Goal: Check status: Check status

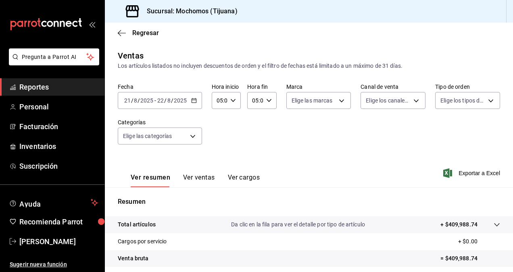
scroll to position [115, 0]
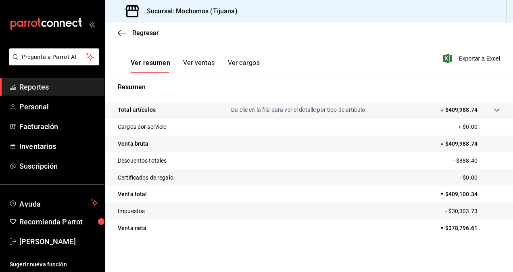
click at [65, 90] on span "Reportes" at bounding box center [58, 87] width 79 height 11
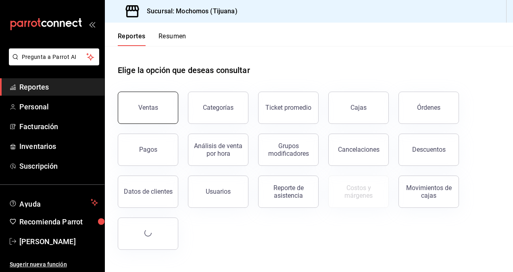
click at [166, 101] on button "Ventas" at bounding box center [148, 108] width 61 height 32
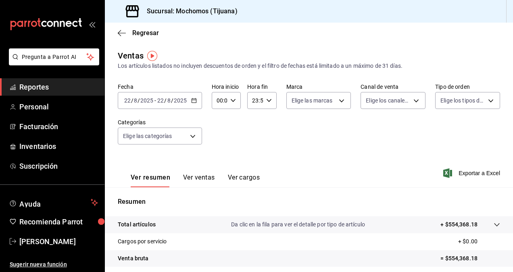
click at [192, 95] on div "[DATE] [DATE] - [DATE] [DATE]" at bounding box center [160, 100] width 84 height 17
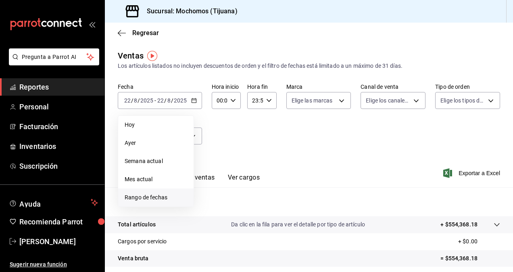
click at [166, 198] on span "Rango de fechas" at bounding box center [156, 197] width 63 height 8
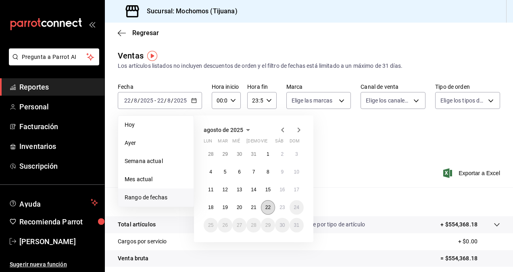
click at [267, 210] on abbr "22" at bounding box center [268, 208] width 5 height 6
click at [278, 209] on button "23" at bounding box center [282, 207] width 14 height 15
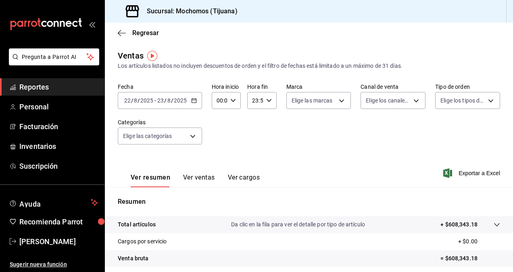
click at [308, 151] on div "Fecha [DATE] [DATE] - [DATE] [DATE] Hora inicio 00:00 Hora inicio Hora fin 23:5…" at bounding box center [309, 118] width 383 height 71
click at [193, 102] on \(Stroke\) "button" at bounding box center [194, 100] width 5 height 4
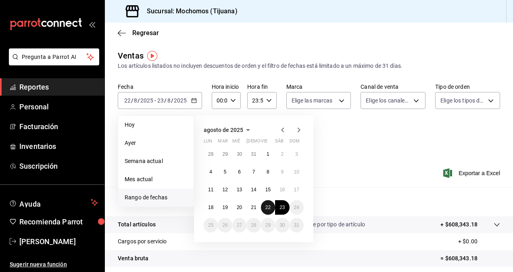
click at [266, 206] on abbr "22" at bounding box center [268, 208] width 5 height 6
click at [280, 209] on abbr "23" at bounding box center [282, 208] width 5 height 6
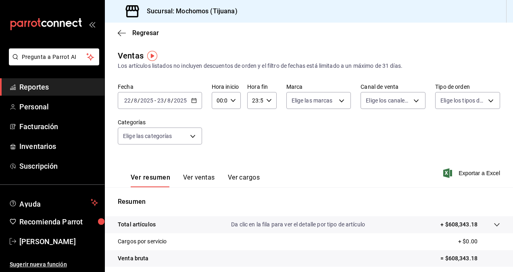
click at [290, 148] on div "Fecha [DATE] [DATE] - [DATE] [DATE] Hora inicio 00:00 Hora inicio Hora fin 23:5…" at bounding box center [309, 118] width 383 height 71
click at [234, 101] on icon "button" at bounding box center [233, 101] width 6 height 6
click at [218, 134] on span "05" at bounding box center [219, 137] width 2 height 6
type input "05:00"
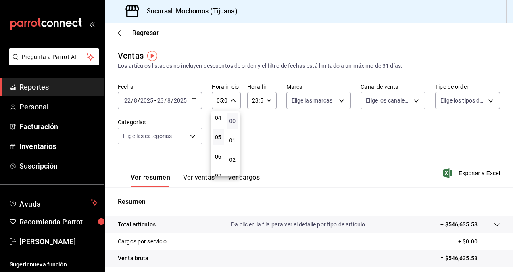
click at [232, 123] on span "00" at bounding box center [233, 121] width 2 height 6
click at [268, 97] on div at bounding box center [256, 136] width 513 height 272
click at [268, 98] on icon "button" at bounding box center [269, 101] width 6 height 6
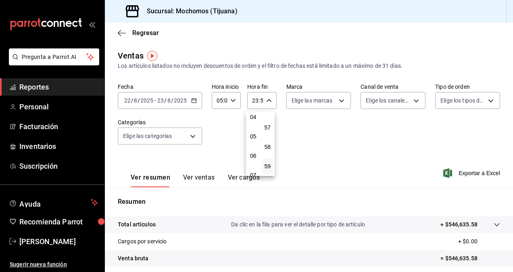
scroll to position [77, 0]
click at [254, 140] on span "05" at bounding box center [254, 140] width 2 height 6
click at [268, 123] on span "00" at bounding box center [268, 121] width 2 height 6
type input "05:00"
click at [321, 147] on div at bounding box center [256, 136] width 513 height 272
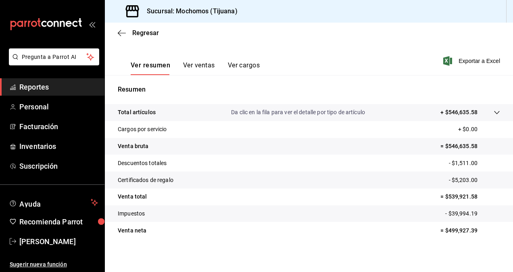
scroll to position [115, 0]
